Goal: Task Accomplishment & Management: Manage account settings

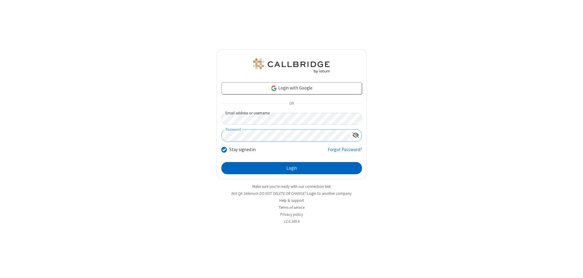
click at [291, 168] on button "Login" at bounding box center [291, 168] width 141 height 12
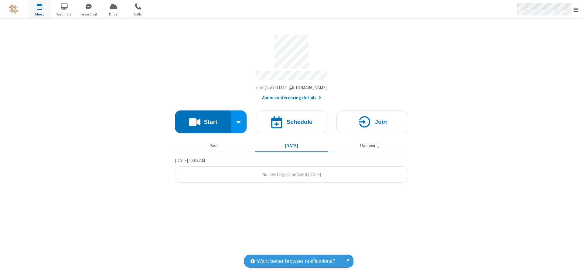
click at [576, 9] on span "Open menu" at bounding box center [576, 10] width 5 height 6
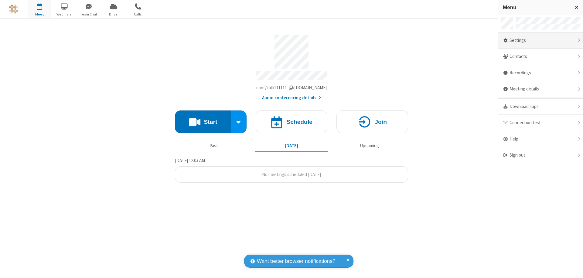
click at [540, 40] on div "Settings" at bounding box center [540, 40] width 85 height 16
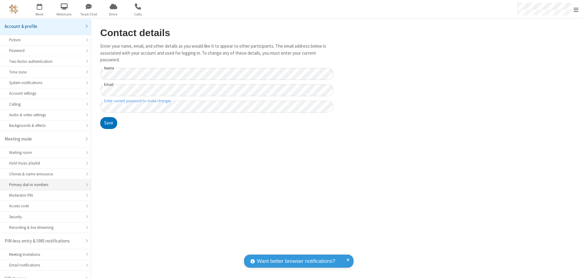
click at [43, 182] on div "Primary dial-in numbers" at bounding box center [45, 185] width 73 height 6
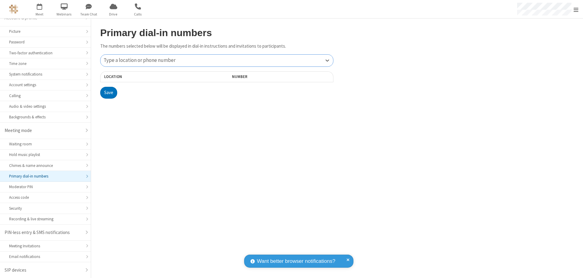
click at [217, 60] on div "Type a location or phone number" at bounding box center [217, 61] width 233 height 12
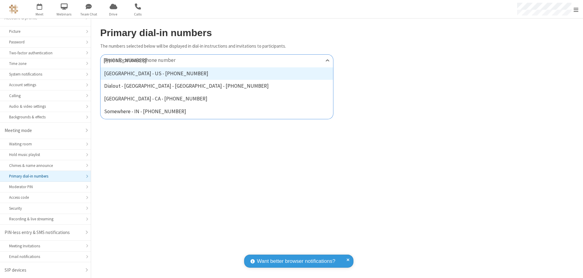
type input "[PHONE_NUMBER]"
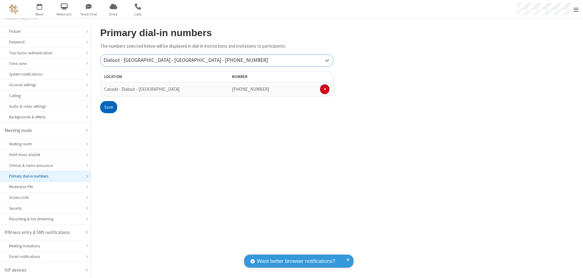
click at [108, 107] on button "Save" at bounding box center [108, 107] width 17 height 12
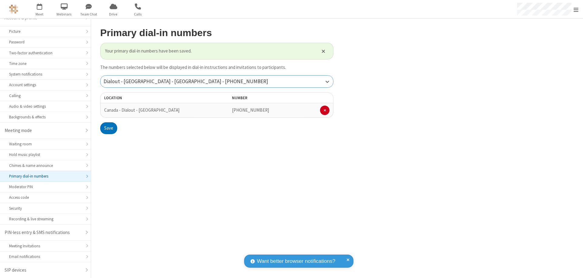
click at [217, 81] on div "Dialout - [GEOGRAPHIC_DATA] - [GEOGRAPHIC_DATA] - [PHONE_NUMBER]" at bounding box center [217, 82] width 233 height 12
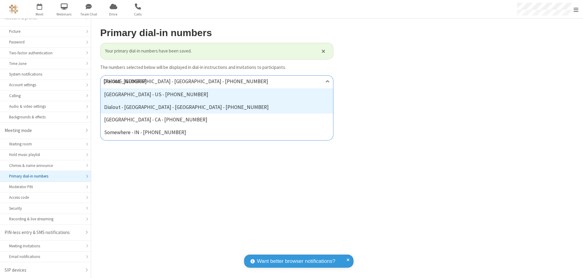
type input "[PHONE_NUMBER]"
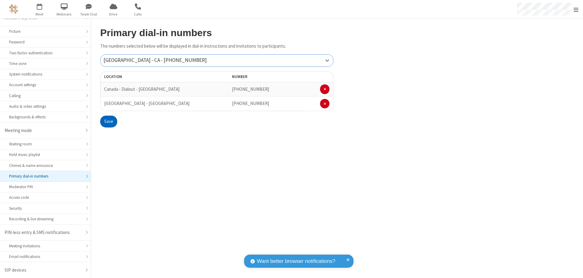
click at [108, 121] on button "Save" at bounding box center [108, 122] width 17 height 12
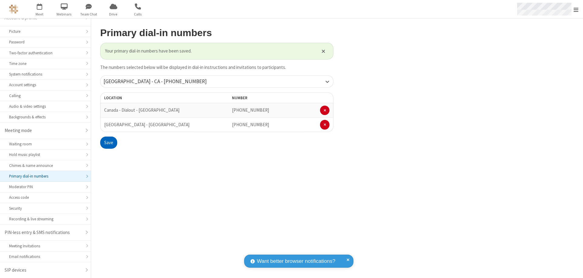
click at [576, 9] on span "Open menu" at bounding box center [576, 10] width 5 height 6
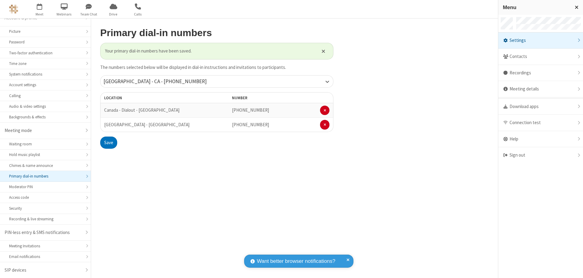
click at [540, 40] on div "Settings" at bounding box center [540, 40] width 85 height 16
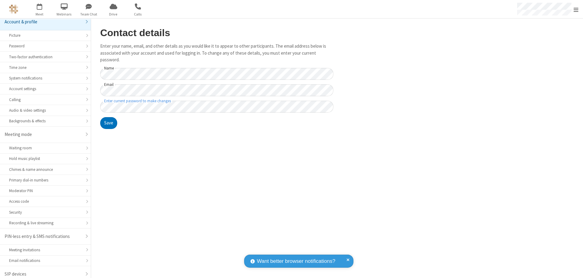
scroll to position [9, 0]
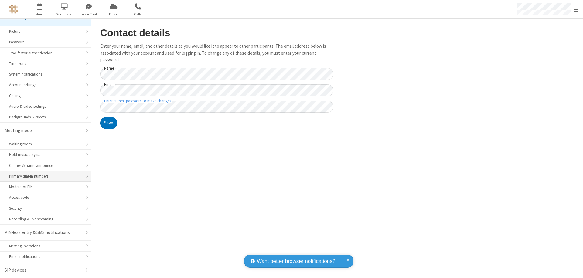
click at [43, 176] on div "Primary dial-in numbers" at bounding box center [45, 176] width 73 height 6
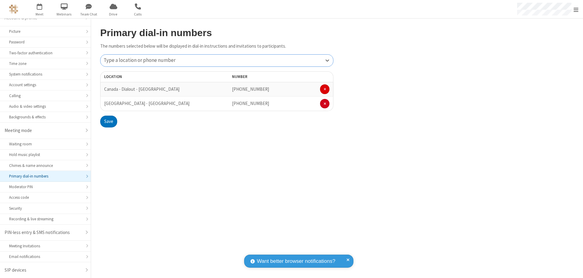
click at [325, 89] on span at bounding box center [325, 89] width 2 height 4
click at [108, 107] on button "Save" at bounding box center [108, 107] width 17 height 12
